Goal: Information Seeking & Learning: Learn about a topic

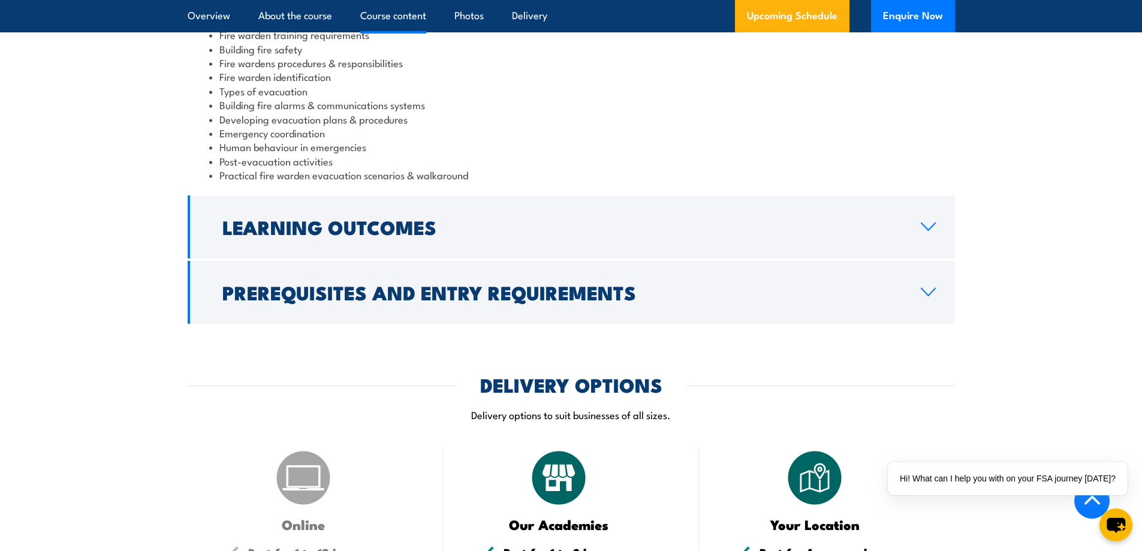
scroll to position [1439, 0]
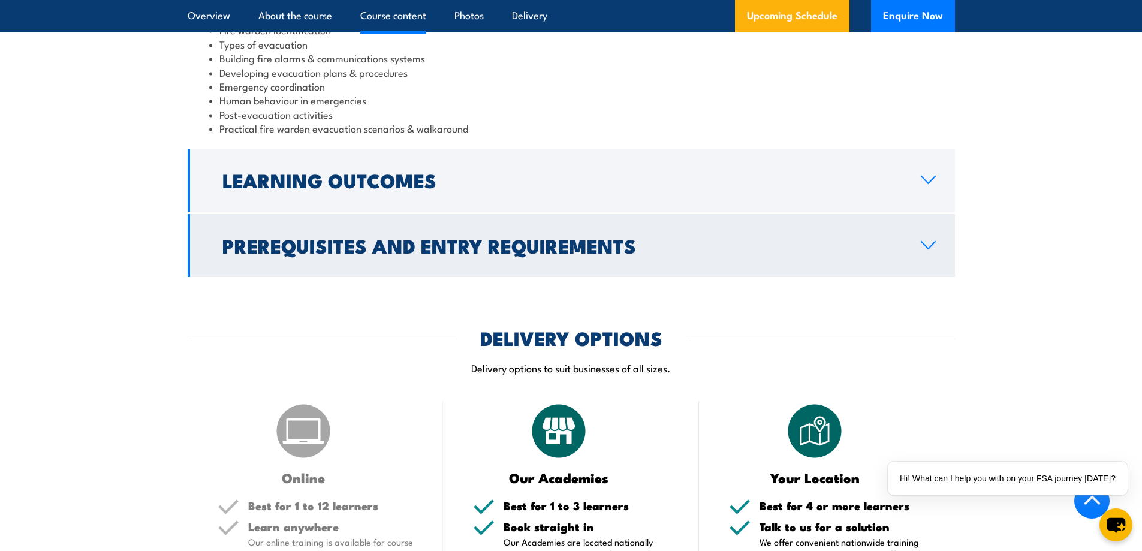
click at [498, 249] on h2 "Prerequisites and Entry Requirements" at bounding box center [561, 245] width 679 height 17
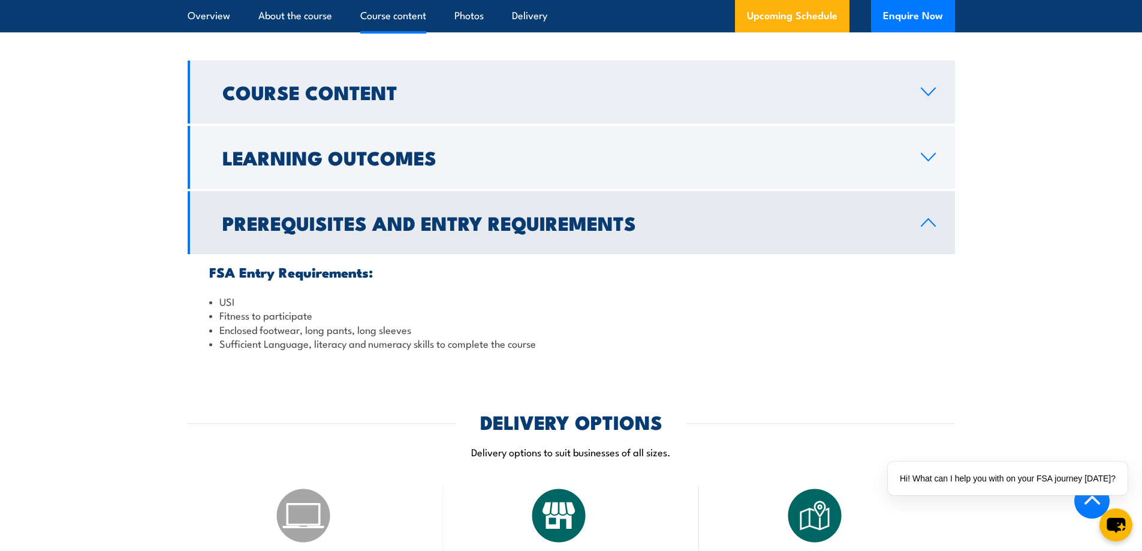
scroll to position [1177, 0]
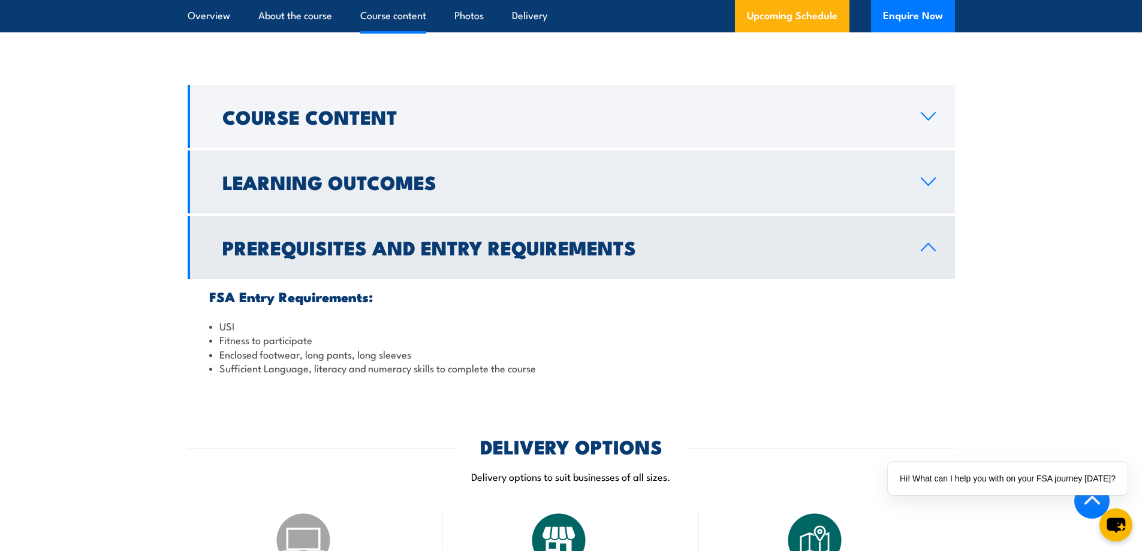
click at [399, 173] on h2 "Learning Outcomes" at bounding box center [561, 181] width 679 height 17
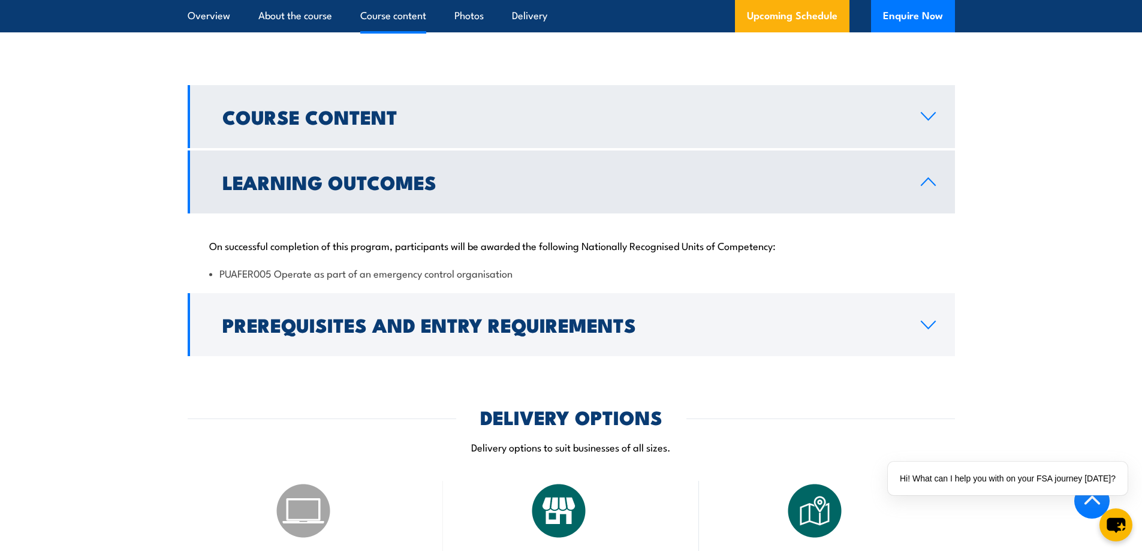
click at [453, 131] on link "Course Content" at bounding box center [572, 116] width 768 height 63
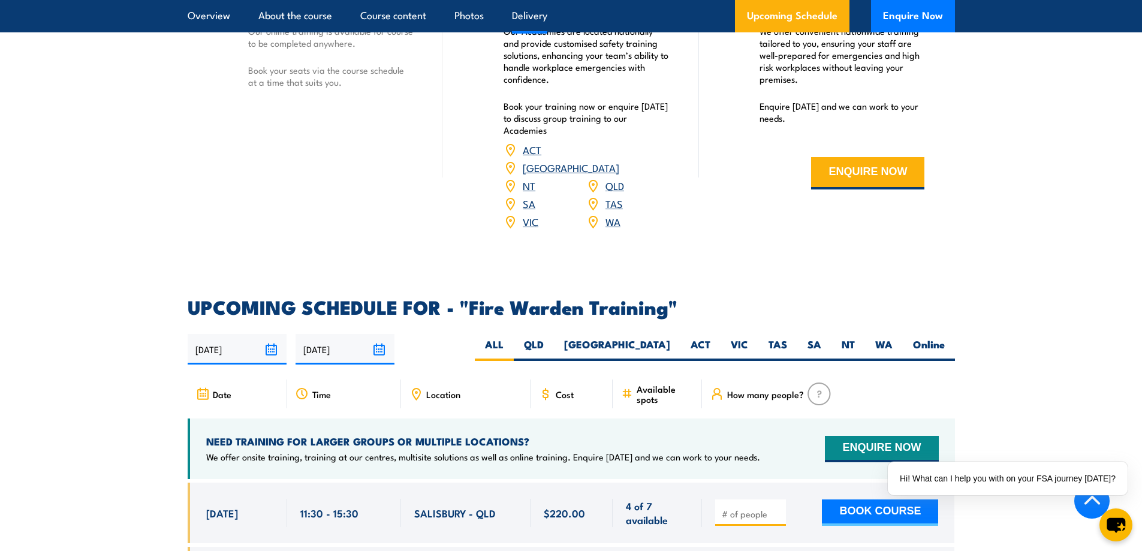
scroll to position [1957, 0]
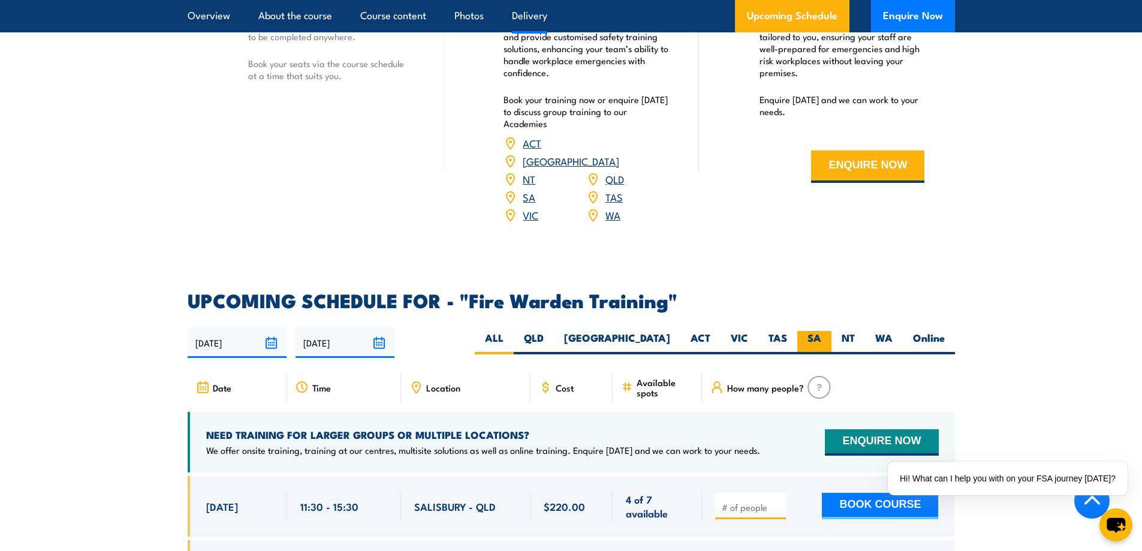
click at [816, 331] on label "SA" at bounding box center [815, 342] width 34 height 23
click at [822, 331] on input "SA" at bounding box center [826, 335] width 8 height 8
radio input "true"
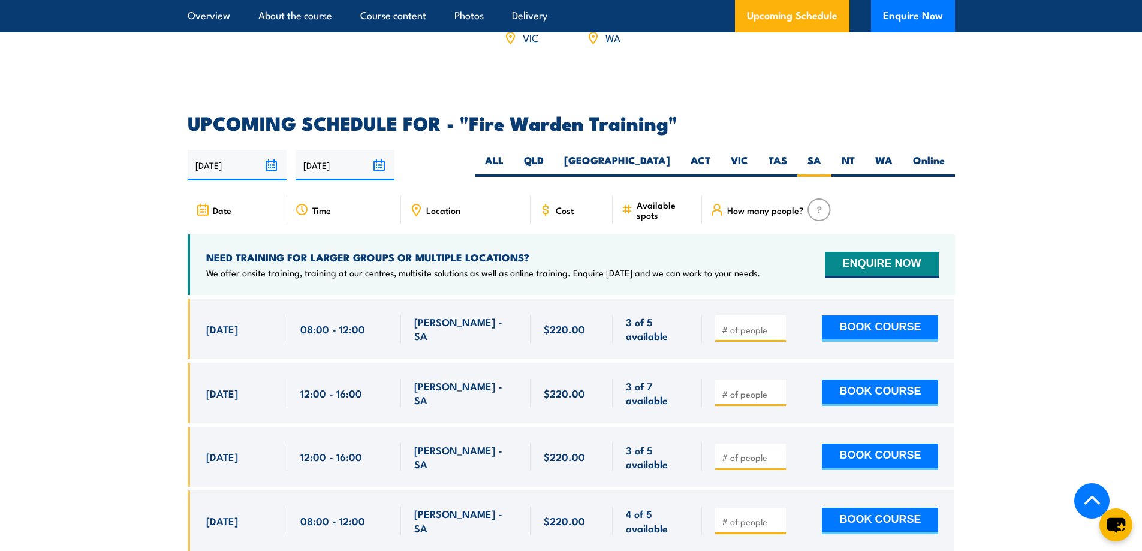
scroll to position [2110, 0]
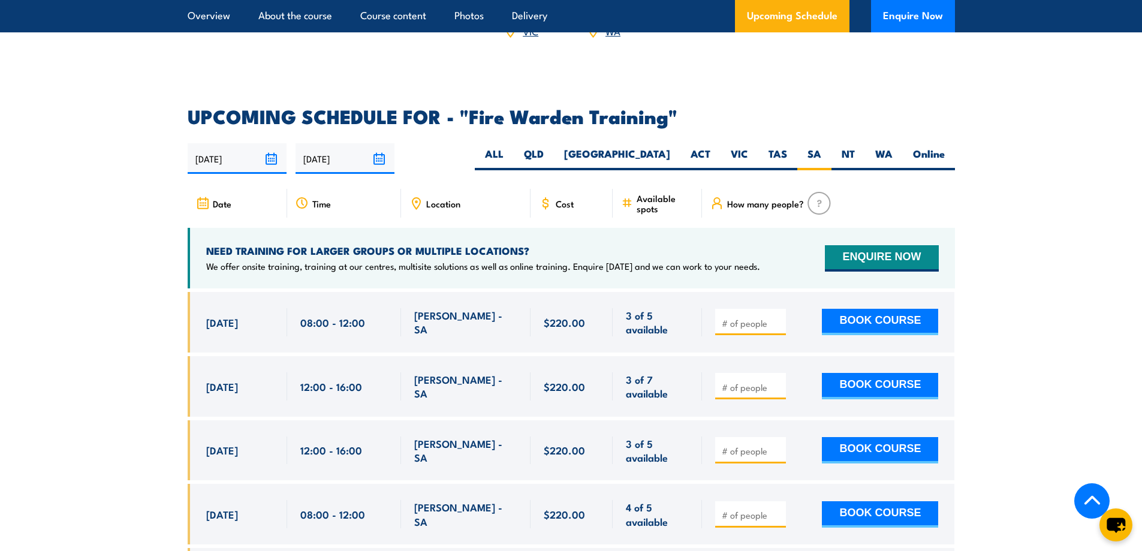
scroll to position [2170, 0]
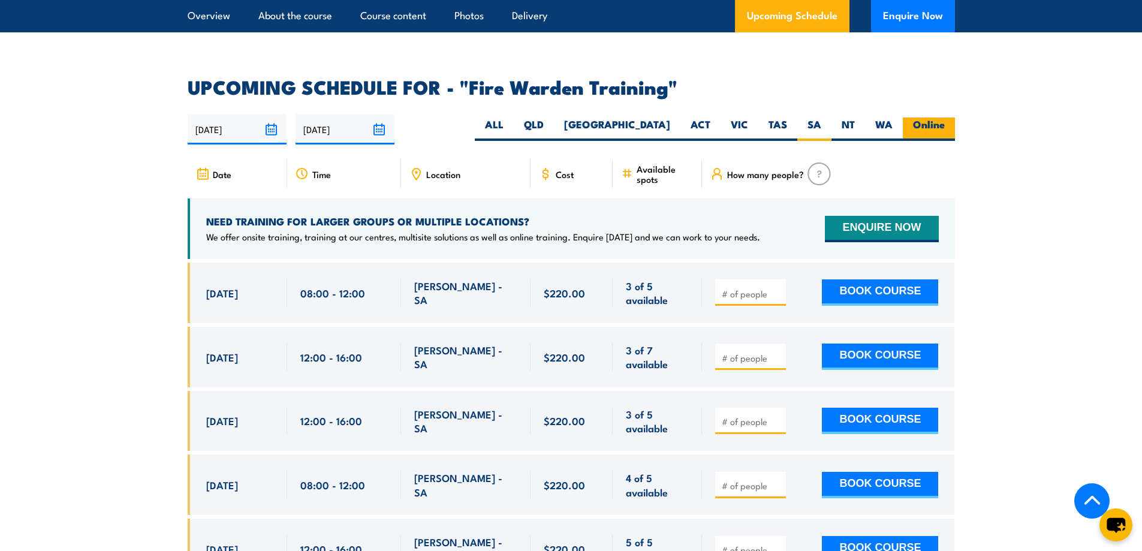
click at [926, 118] on label "Online" at bounding box center [929, 129] width 52 height 23
click at [945, 118] on input "Online" at bounding box center [949, 122] width 8 height 8
radio input "true"
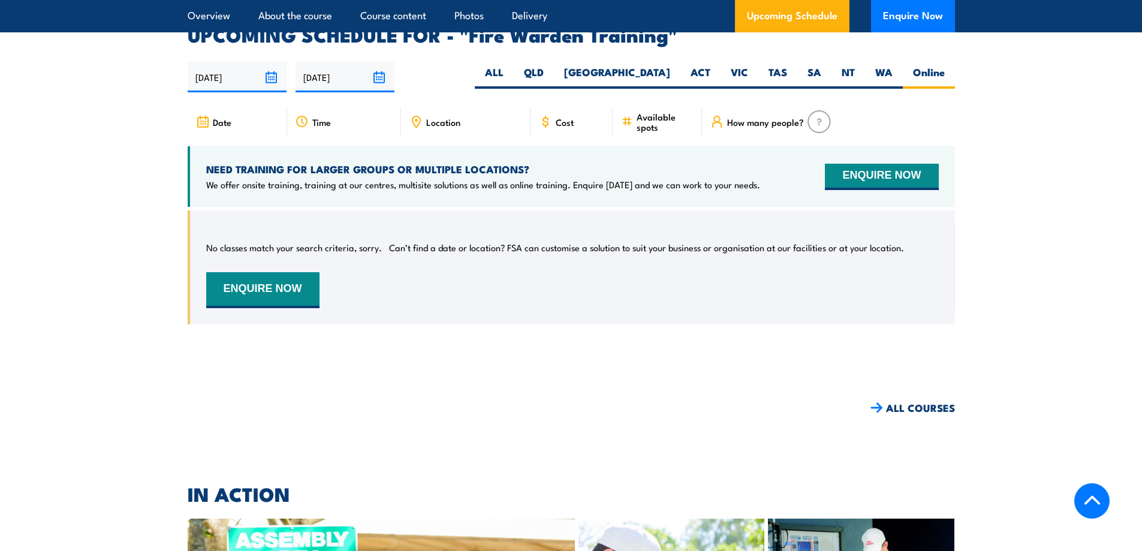
scroll to position [2230, 0]
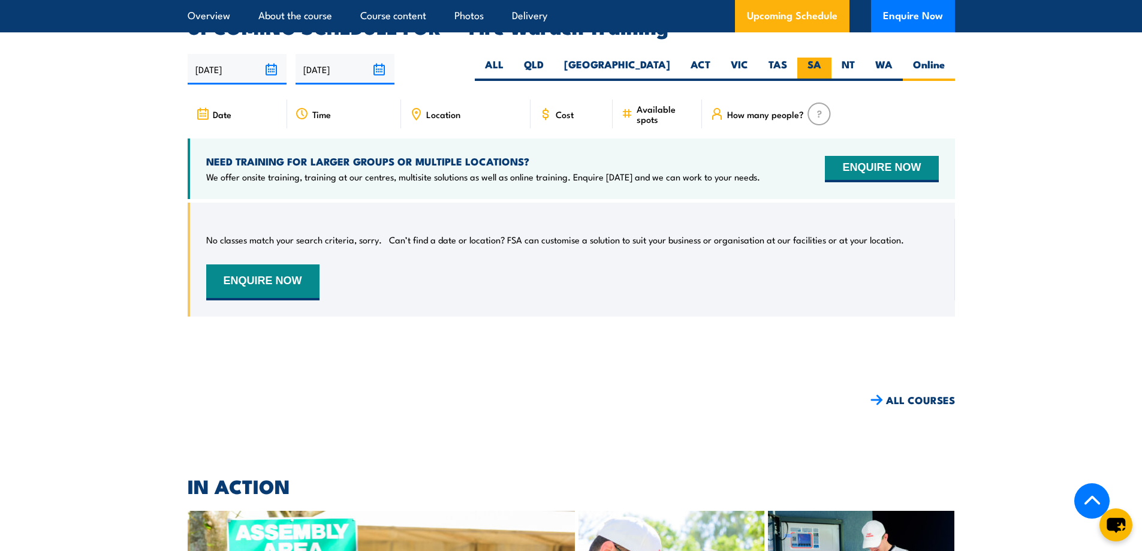
click at [809, 58] on label "SA" at bounding box center [815, 69] width 34 height 23
click at [822, 58] on input "SA" at bounding box center [826, 62] width 8 height 8
radio input "true"
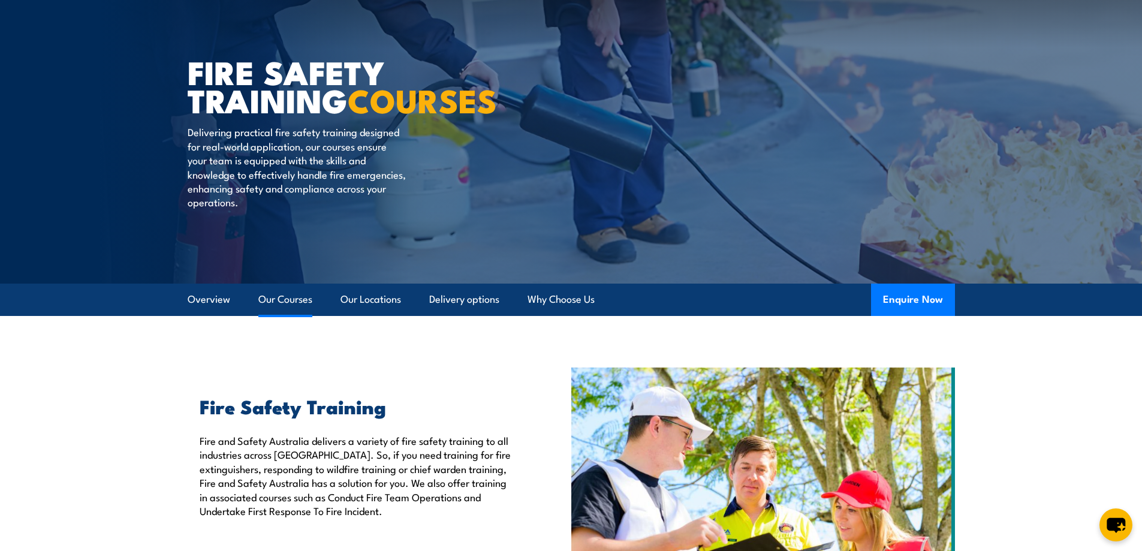
click at [278, 294] on link "Our Courses" at bounding box center [285, 300] width 54 height 32
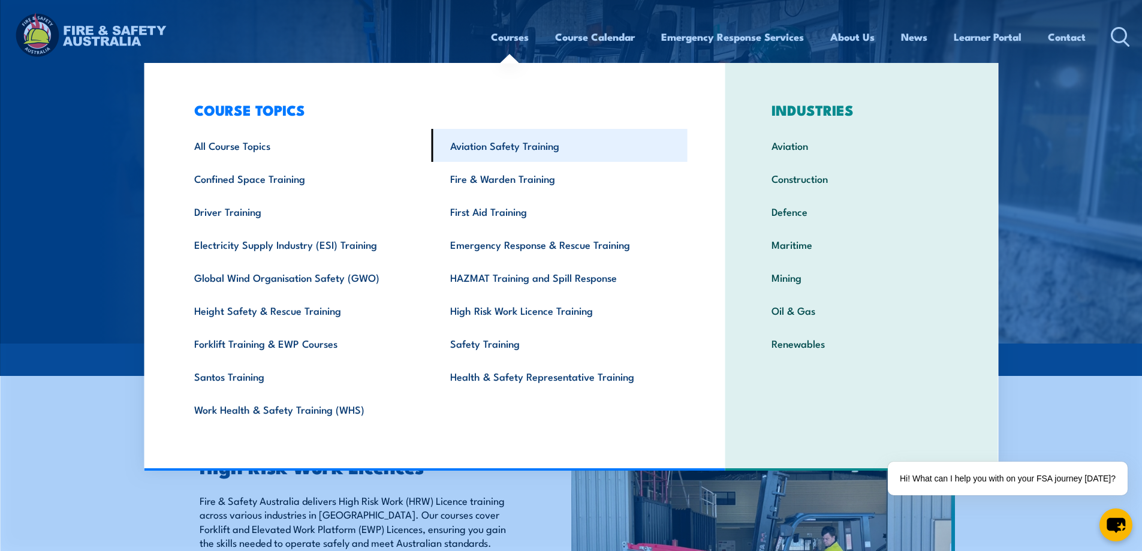
click at [495, 148] on link "Aviation Safety Training" at bounding box center [560, 145] width 256 height 33
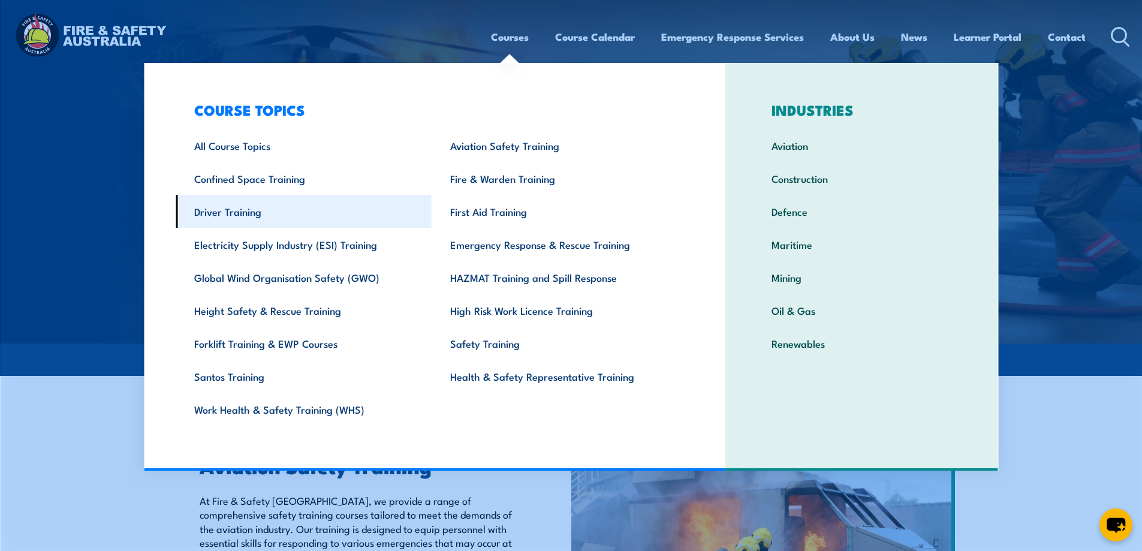
click at [229, 208] on link "Driver Training" at bounding box center [304, 211] width 256 height 33
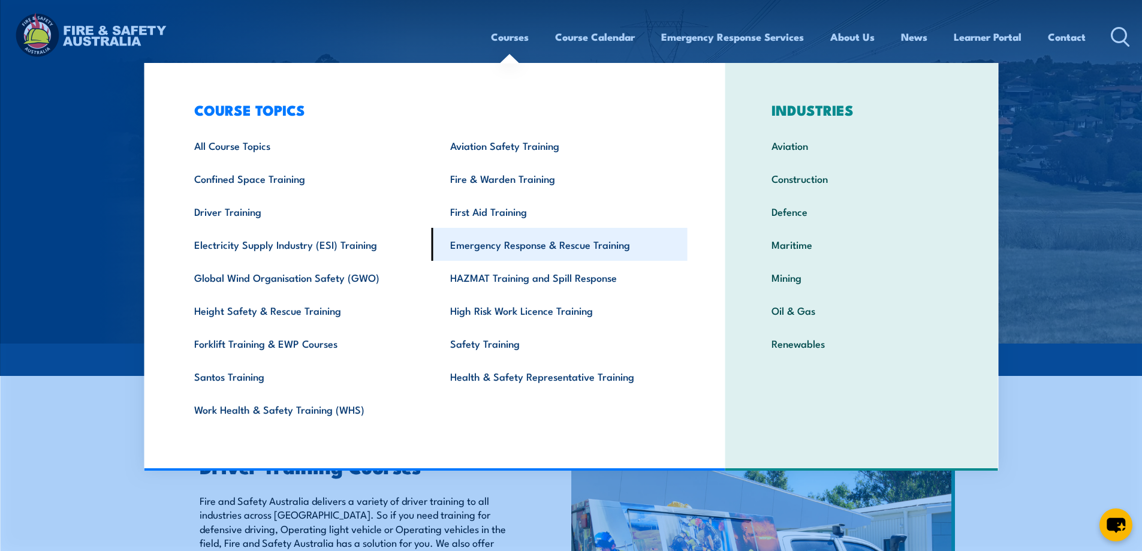
click at [524, 248] on link "Emergency Response & Rescue Training" at bounding box center [560, 244] width 256 height 33
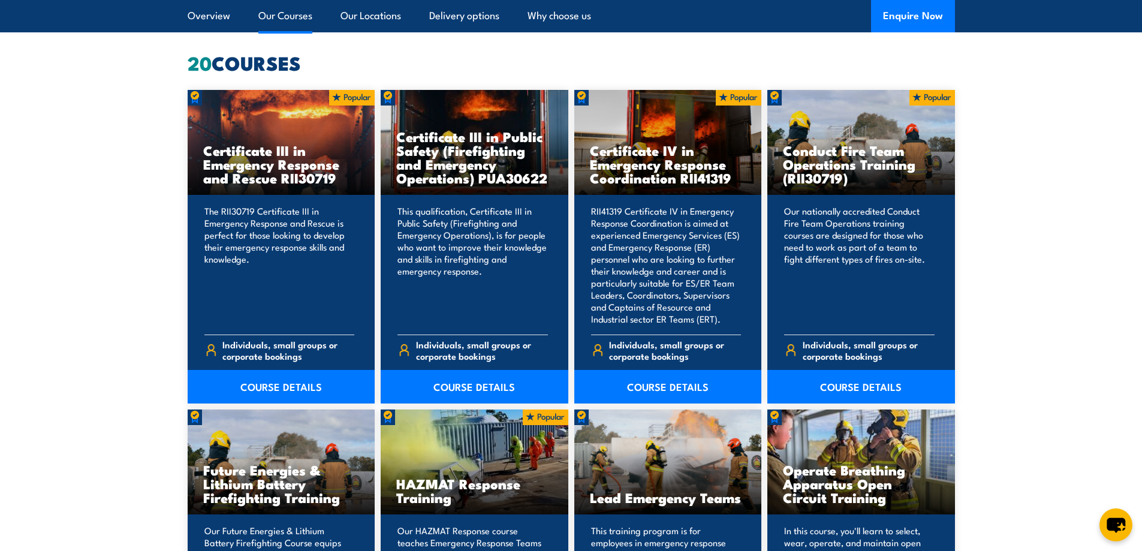
scroll to position [900, 0]
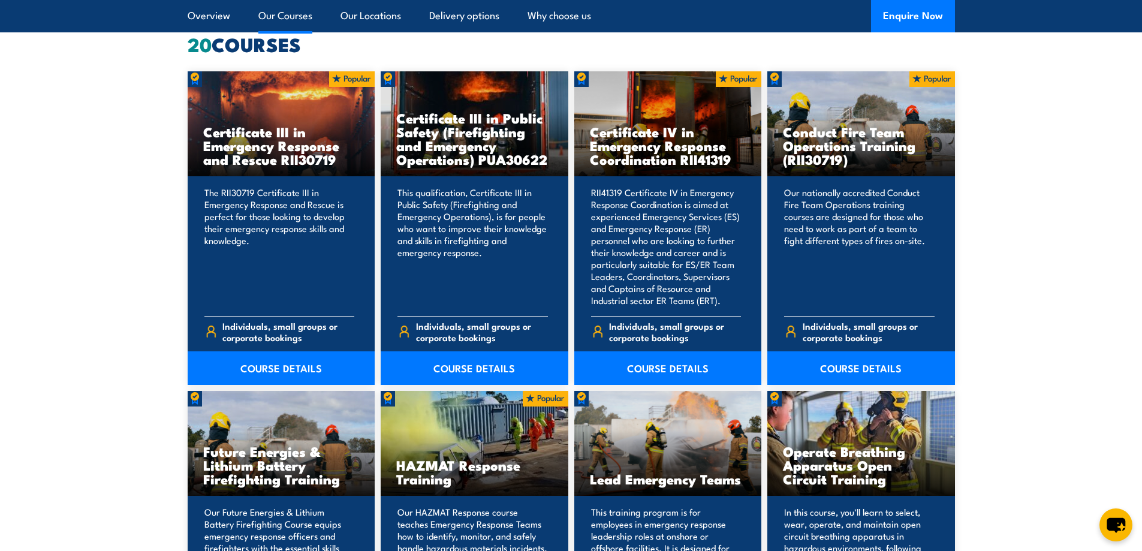
drag, startPoint x: 255, startPoint y: 365, endPoint x: 107, endPoint y: 352, distance: 148.7
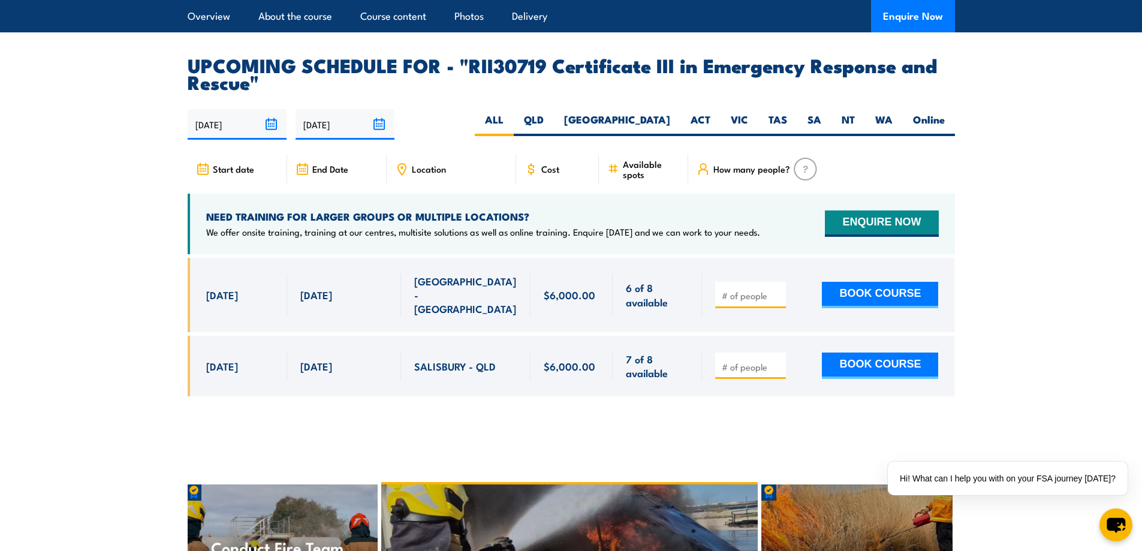
scroll to position [2759, 0]
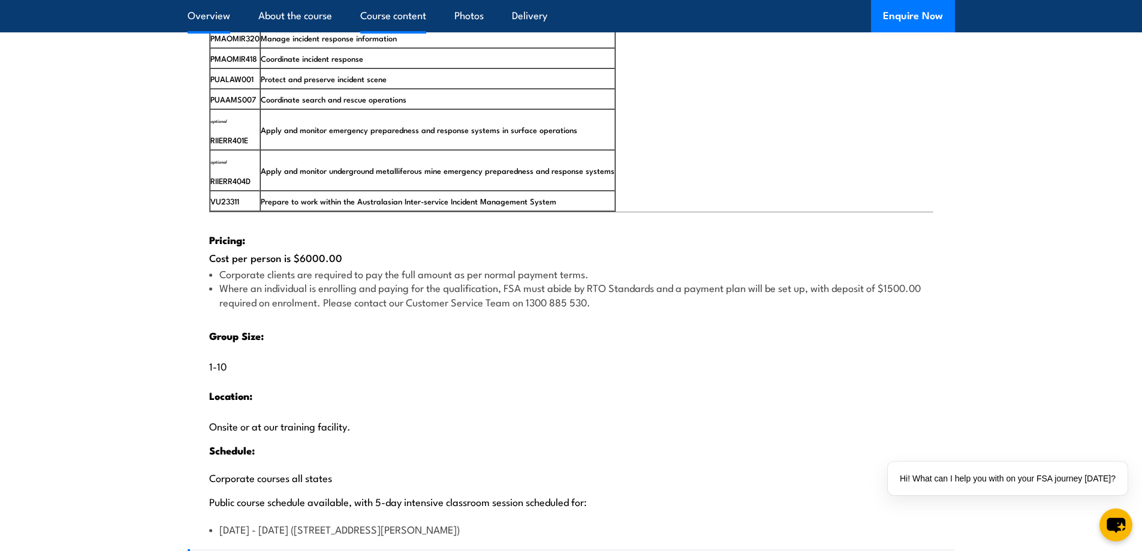
scroll to position [2159, 0]
